Goal: Book appointment/travel/reservation

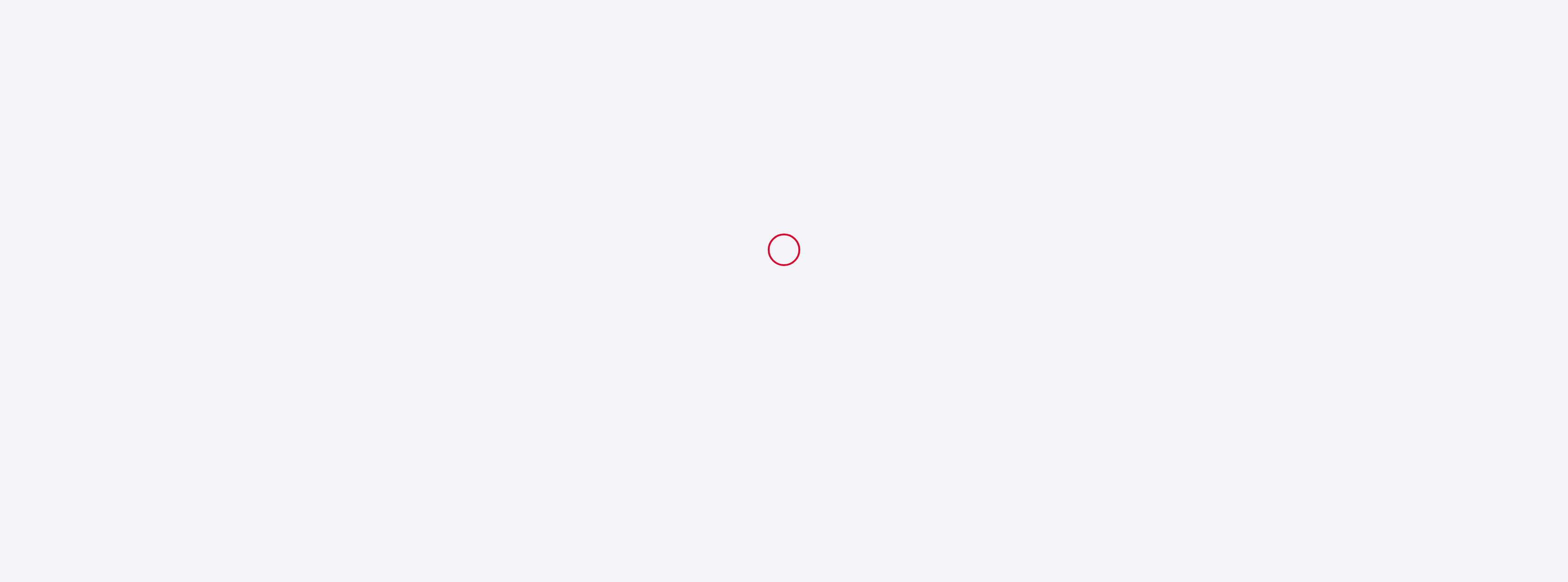
select select
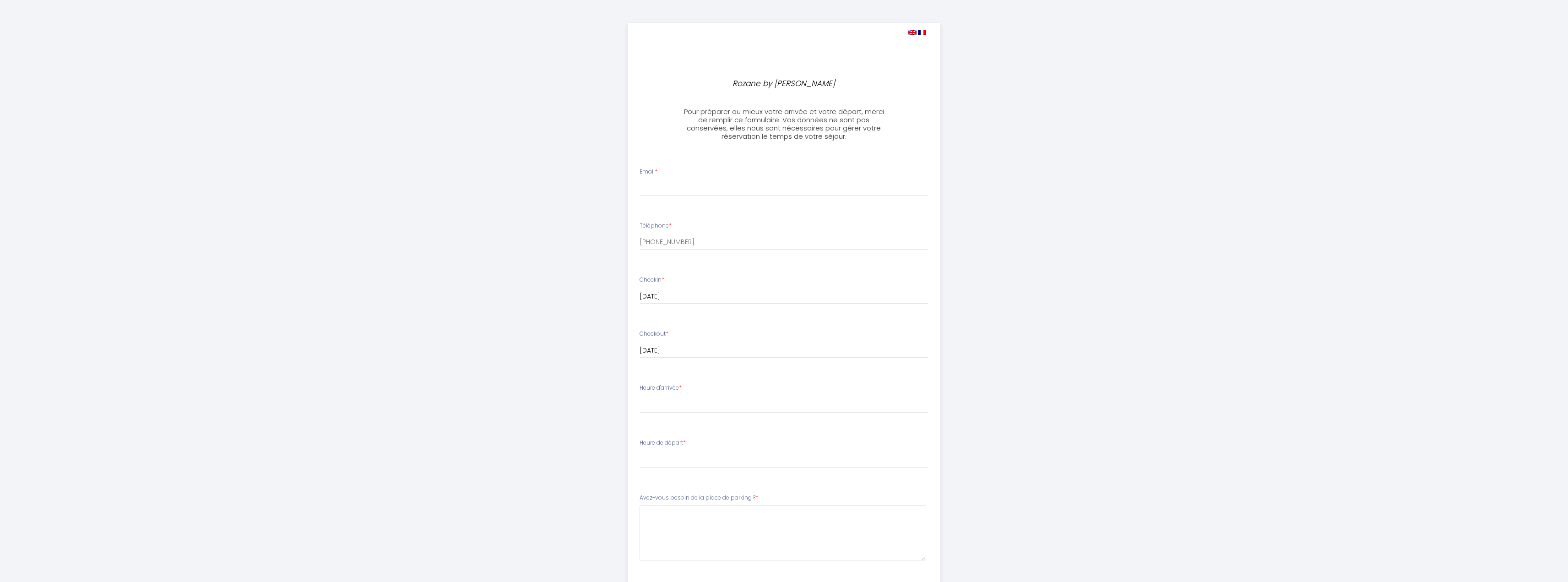
click at [913, 33] on img at bounding box center [912, 32] width 8 height 5
select select
click at [922, 32] on img at bounding box center [922, 32] width 8 height 5
select select
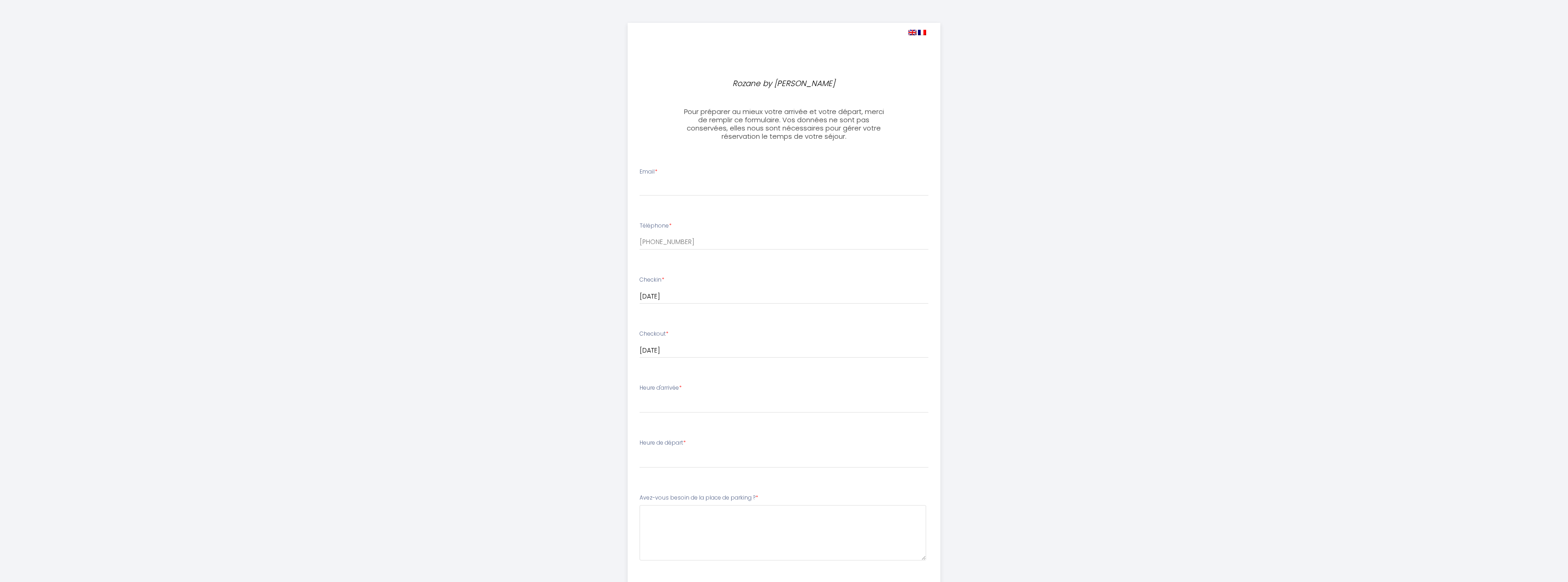
select select
click at [912, 32] on img at bounding box center [912, 32] width 8 height 5
select select
click at [667, 189] on input "Email *" at bounding box center [784, 187] width 289 height 16
